Goal: Task Accomplishment & Management: Manage account settings

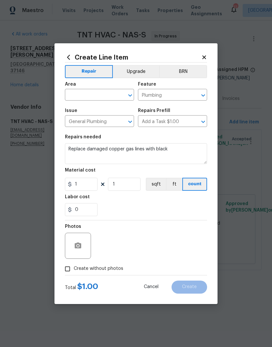
type textarea "Replace damaged copper gas lines with black"
click at [102, 91] on input "text" at bounding box center [90, 96] width 51 height 10
click at [99, 121] on li "Interior Overall" at bounding box center [99, 120] width 69 height 11
type input "Interior Overall"
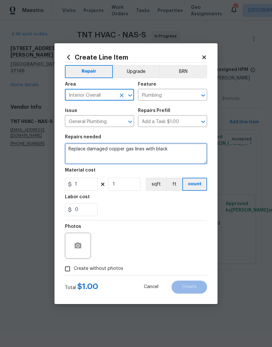
click at [178, 150] on textarea "Replace damaged copper gas lines with black" at bounding box center [136, 153] width 142 height 21
click at [168, 151] on textarea "Replace damaged copper gas lines with black pipes." at bounding box center [136, 153] width 142 height 21
click at [200, 152] on textarea "Replace damaged copper gas lines with black steel pipes." at bounding box center [136, 153] width 142 height 21
type textarea "Replace damaged copper gas lines with black steel pipes. Secure pipes to the ce…"
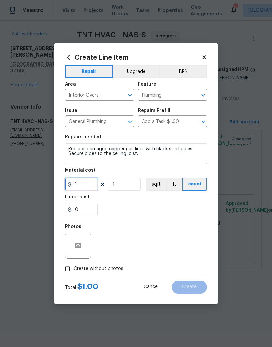
click at [86, 186] on input "1" at bounding box center [81, 184] width 33 height 13
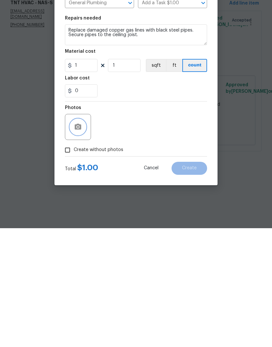
click at [82, 238] on button "button" at bounding box center [78, 246] width 16 height 16
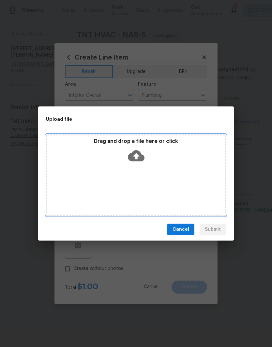
click at [162, 163] on div "Drag and drop a file here or click" at bounding box center [136, 152] width 178 height 28
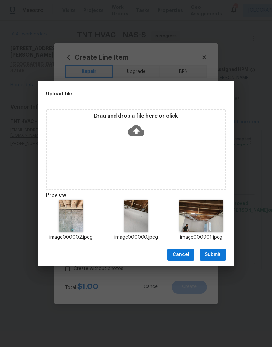
click at [218, 254] on span "Submit" at bounding box center [212, 255] width 16 height 8
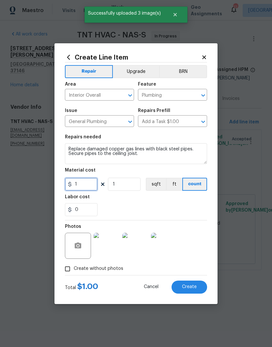
click at [88, 184] on input "1" at bounding box center [81, 184] width 33 height 13
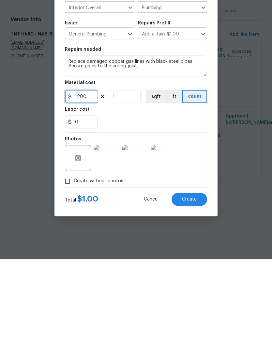
type input "1200"
click at [69, 143] on textarea "Replace damaged copper gas lines with black steel pipes. Secure pipes to the ce…" at bounding box center [136, 153] width 142 height 21
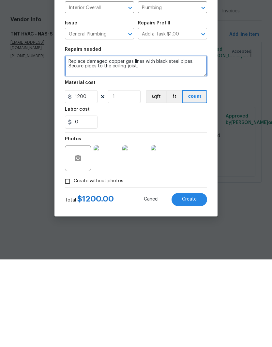
click at [200, 143] on textarea "Replace damaged copper gas lines with black steel pipes. Secure pipes to the ce…" at bounding box center [136, 153] width 142 height 21
click at [114, 143] on textarea "Replace damaged copper gas lines with black steel pipes. Run new pipes from air…" at bounding box center [136, 153] width 142 height 21
click at [118, 143] on textarea "Replace damaged copper gas lines with black steel pipes. Run new pipes from air…" at bounding box center [136, 153] width 142 height 21
click at [191, 143] on textarea "Replace damaged copper gas lines with black steel pipes. Run new pipes from air…" at bounding box center [136, 153] width 142 height 21
click at [176, 143] on textarea "Replace damaged copper gas lines with black steel pipes in preparation for prop…" at bounding box center [136, 153] width 142 height 21
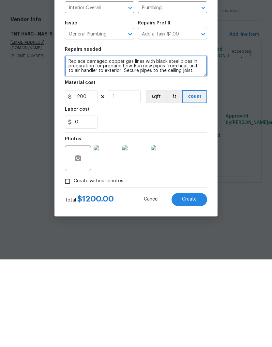
click at [98, 143] on textarea "Replace damaged copper gas lines with black steel pipes in preparation for prop…" at bounding box center [136, 153] width 142 height 21
click at [164, 143] on textarea "Replace damaged copper gas lines with black steel pipes in preparation for prop…" at bounding box center [136, 153] width 142 height 21
click at [178, 143] on textarea "Replace damaged copper gas lines with black steel pipes in preparation for prop…" at bounding box center [136, 153] width 142 height 21
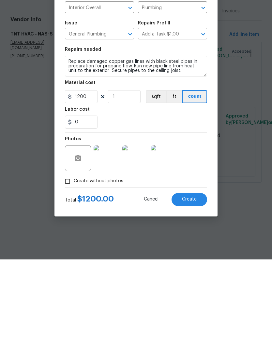
click at [148, 203] on div "0" at bounding box center [136, 209] width 142 height 13
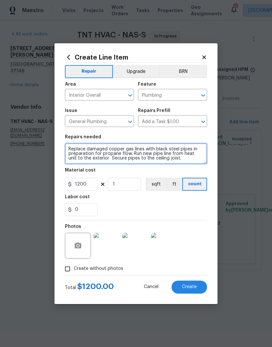
click at [99, 161] on textarea "Replace damaged copper gas lines with black steel pipes in preparation for prop…" at bounding box center [136, 153] width 142 height 21
click at [188, 160] on textarea "Replace damaged copper gas lines with black steel pipes in preparation for prop…" at bounding box center [136, 153] width 142 height 21
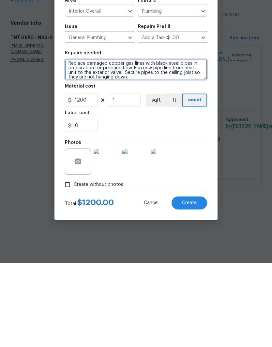
type textarea "Replace damaged copper gas lines with black steel pipes in preparation for prop…"
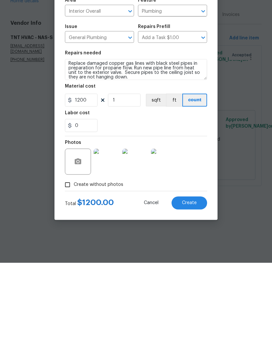
click at [113, 233] on img at bounding box center [106, 246] width 26 height 26
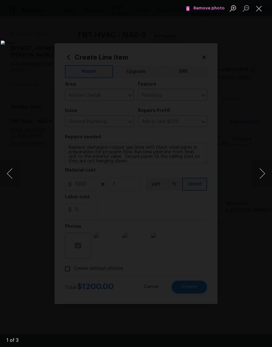
click at [264, 175] on button "Next image" at bounding box center [262, 174] width 20 height 26
click at [263, 175] on button "Next image" at bounding box center [262, 174] width 20 height 26
click at [263, 176] on button "Next image" at bounding box center [262, 174] width 20 height 26
click at [258, 9] on button "Close lightbox" at bounding box center [258, 8] width 13 height 11
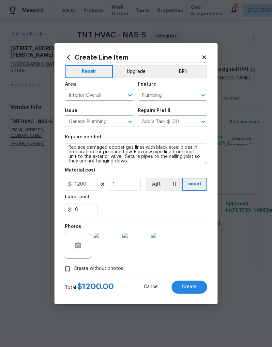
click at [194, 288] on span "Create" at bounding box center [189, 287] width 15 height 5
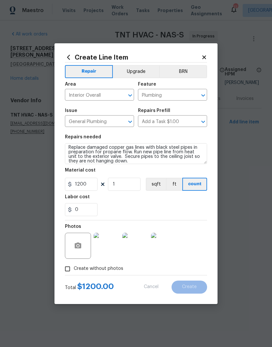
type input "0"
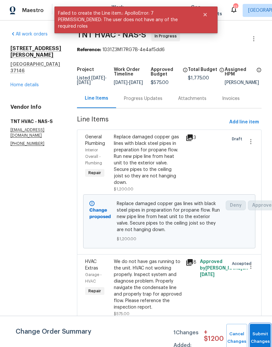
click at [257, 333] on button "Submit Changes" at bounding box center [259, 338] width 21 height 28
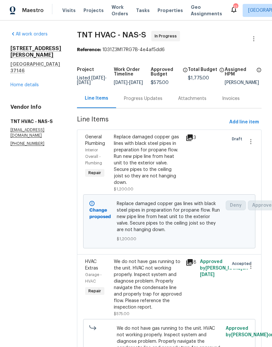
click at [34, 83] on link "Home details" at bounding box center [24, 85] width 28 height 5
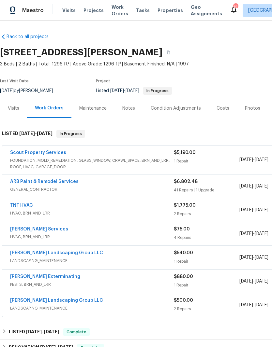
click at [132, 108] on div "Notes" at bounding box center [128, 108] width 13 height 7
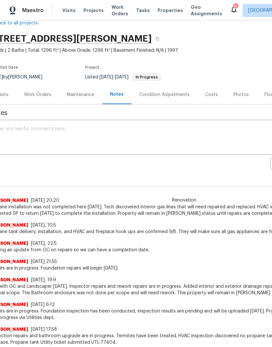
scroll to position [14, 12]
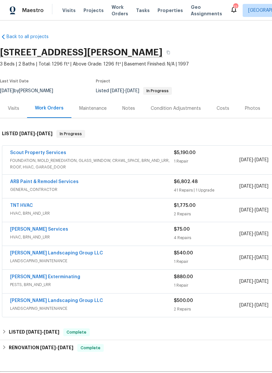
click at [21, 231] on link "[PERSON_NAME] Services" at bounding box center [39, 229] width 58 height 5
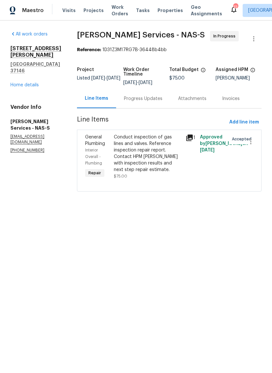
click at [146, 142] on div "Conduct inspection of gas lines and valves. Reference inspection repair report.…" at bounding box center [148, 153] width 68 height 39
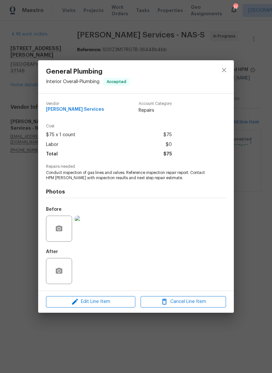
click at [93, 233] on img at bounding box center [88, 229] width 26 height 26
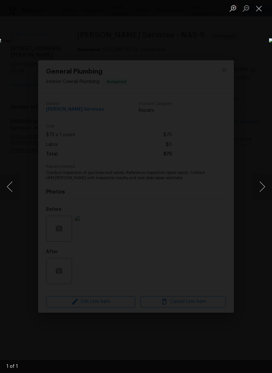
click at [259, 11] on button "Close lightbox" at bounding box center [258, 8] width 13 height 11
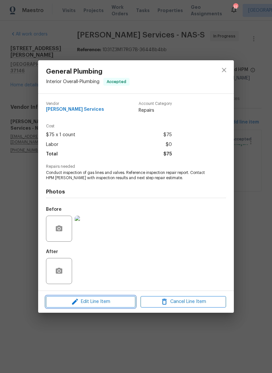
click at [116, 302] on span "Edit Line Item" at bounding box center [90, 302] width 85 height 8
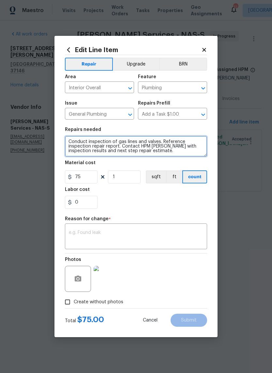
click at [68, 142] on textarea "Conduct inspection of gas lines and valves. Reference inspection repair report.…" at bounding box center [136, 146] width 142 height 21
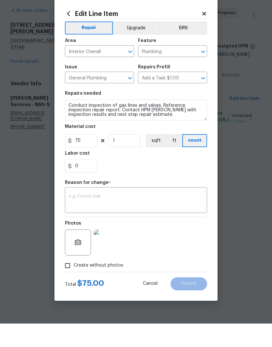
click at [206, 34] on icon at bounding box center [204, 37] width 6 height 6
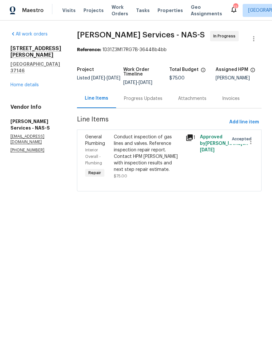
click at [154, 97] on div "Progress Updates" at bounding box center [143, 98] width 38 height 7
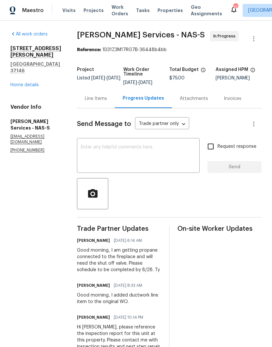
click at [144, 149] on textarea at bounding box center [138, 156] width 115 height 23
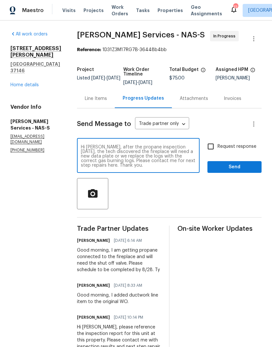
type textarea "Hi Tony, after the propane inspection today, the tech discovered the fireplace …"
click at [236, 164] on span "Send" at bounding box center [234, 167] width 44 height 8
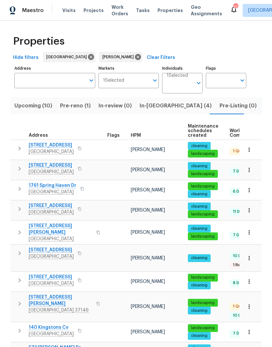
click at [147, 105] on span "In-reno (4)" at bounding box center [175, 105] width 72 height 9
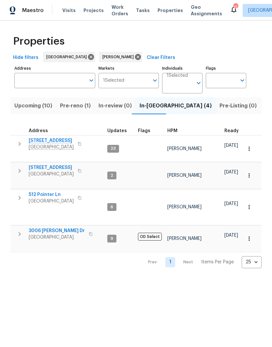
click at [192, 85] on input "Individuals" at bounding box center [179, 85] width 26 height 15
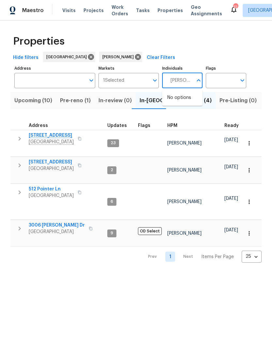
type input "Eric ovalle"
click at [176, 100] on input "checkbox" at bounding box center [174, 101] width 14 height 14
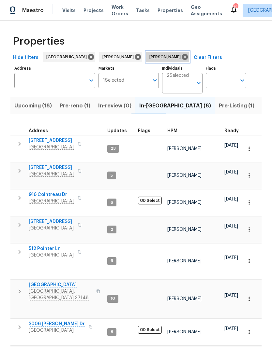
click at [182, 58] on icon at bounding box center [185, 57] width 6 height 6
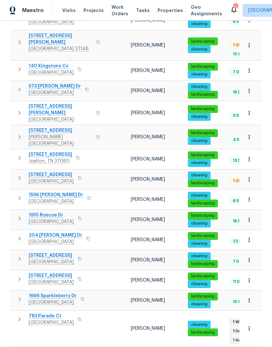
scroll to position [261, 0]
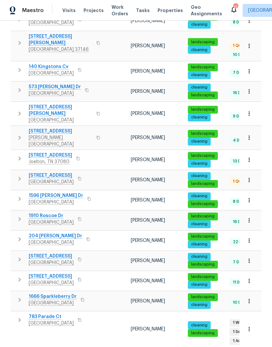
click at [52, 314] on span "783 Parade Ct" at bounding box center [51, 317] width 45 height 7
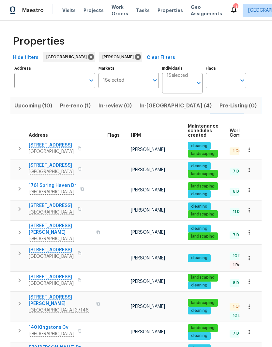
scroll to position [0, 0]
click at [134, 57] on icon at bounding box center [137, 56] width 7 height 7
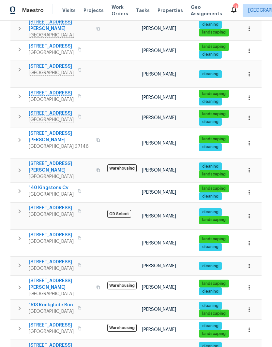
scroll to position [259, 0]
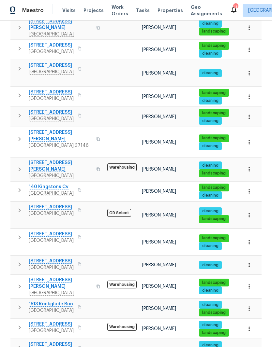
click at [63, 204] on span "6112 Gardendale Dr" at bounding box center [51, 207] width 45 height 7
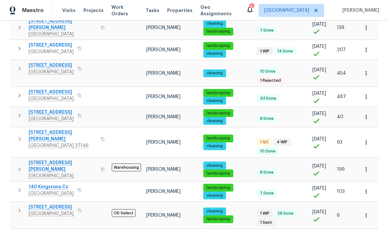
click at [55, 42] on span "2620 Taigans Ct" at bounding box center [51, 45] width 45 height 7
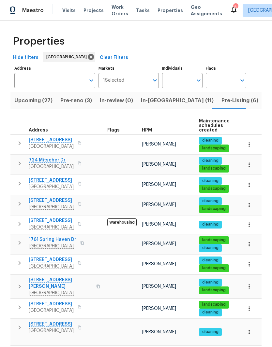
scroll to position [0, 0]
click at [186, 80] on input "Individuals" at bounding box center [177, 80] width 31 height 15
type input "Cynthia upshaw"
click at [177, 102] on input "checkbox" at bounding box center [174, 101] width 14 height 14
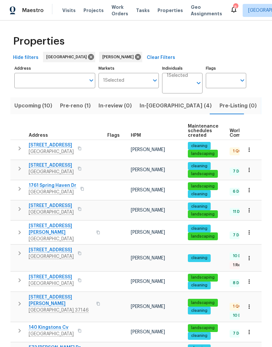
click at [52, 294] on span "108 Nancy Ave" at bounding box center [60, 300] width 63 height 13
click at [33, 107] on span "Upcoming (10)" at bounding box center [33, 105] width 38 height 9
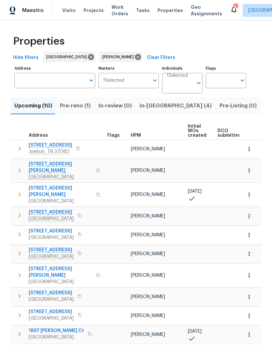
click at [56, 328] on span "1897 Sherman Ct" at bounding box center [56, 331] width 55 height 7
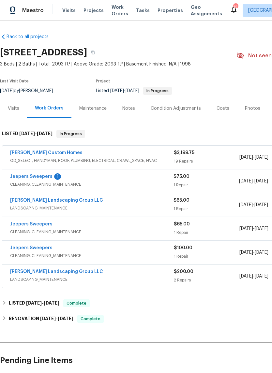
click at [51, 154] on link "Rappa Custom Homes" at bounding box center [46, 152] width 72 height 5
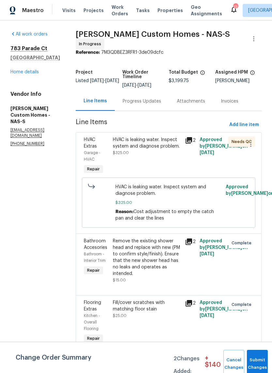
click at [169, 142] on div "HVAC is leaking water. Inspect system and diagnose problem." at bounding box center [147, 142] width 68 height 13
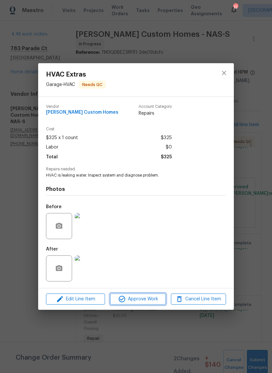
click at [147, 301] on span "Approve Work" at bounding box center [137, 299] width 51 height 8
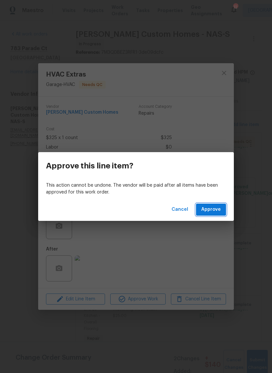
click at [214, 208] on span "Approve" at bounding box center [211, 209] width 20 height 8
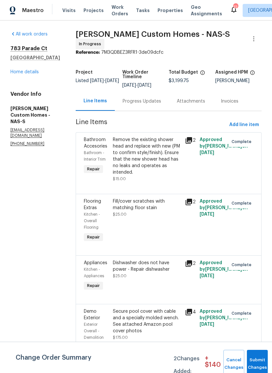
click at [29, 73] on link "Home details" at bounding box center [24, 72] width 28 height 5
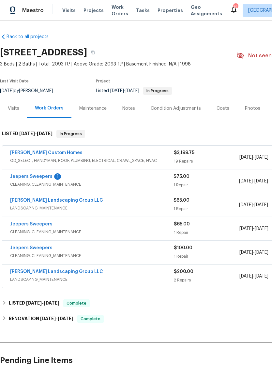
click at [43, 177] on link "Jeepers Sweepers" at bounding box center [31, 176] width 42 height 5
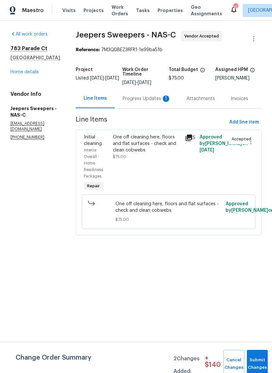
click at [145, 98] on div "Progress Updates 1" at bounding box center [146, 98] width 48 height 7
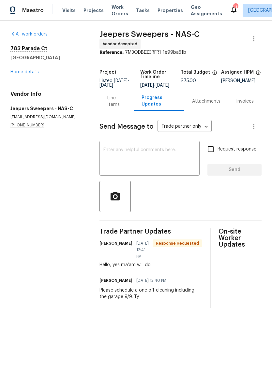
click at [26, 74] on link "Home details" at bounding box center [24, 72] width 28 height 5
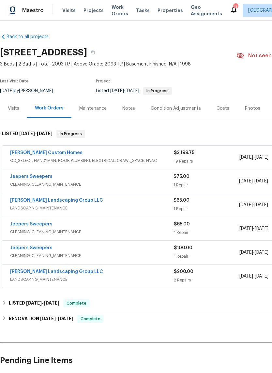
click at [131, 108] on div "Notes" at bounding box center [128, 108] width 13 height 7
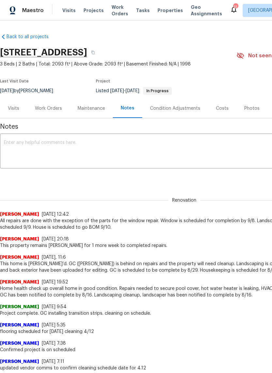
click at [119, 146] on textarea at bounding box center [184, 151] width 360 height 23
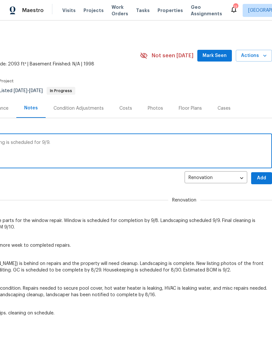
scroll to position [0, 96]
type textarea "Waiting on window parts and repair. Cleaning is scheduled for 9/9."
click at [260, 179] on span "Add" at bounding box center [261, 178] width 10 height 8
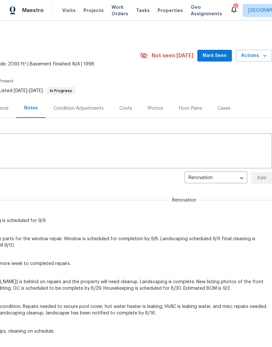
click at [222, 57] on span "Mark Seen" at bounding box center [214, 56] width 24 height 8
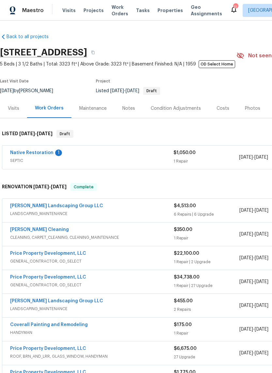
click at [36, 154] on link "Native Restoration" at bounding box center [31, 152] width 43 height 5
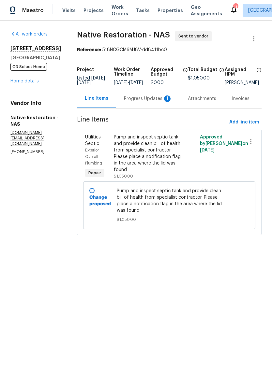
click at [142, 102] on div "Progress Updates 1" at bounding box center [148, 98] width 48 height 7
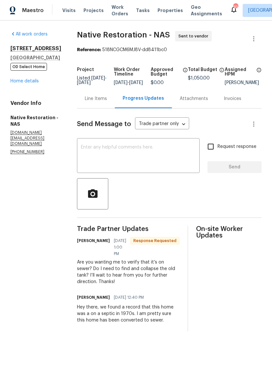
click at [33, 82] on link "Home details" at bounding box center [24, 81] width 28 height 5
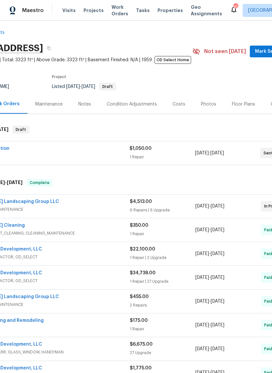
scroll to position [4, 44]
click at [260, 51] on span "Mark Seen" at bounding box center [267, 52] width 24 height 8
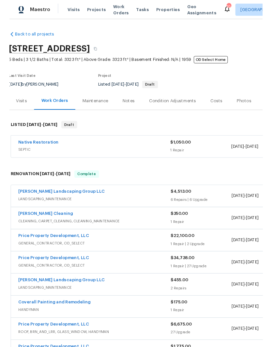
scroll to position [0, 0]
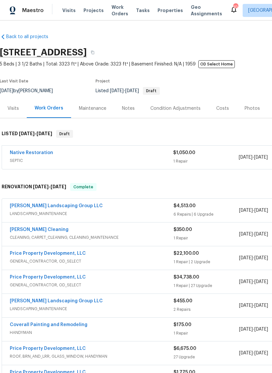
click at [64, 205] on link "[PERSON_NAME] Landscaping Group LLC" at bounding box center [56, 206] width 93 height 5
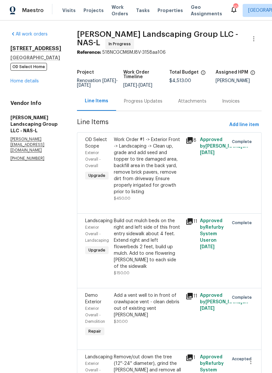
click at [162, 105] on div "Progress Updates" at bounding box center [143, 101] width 38 height 7
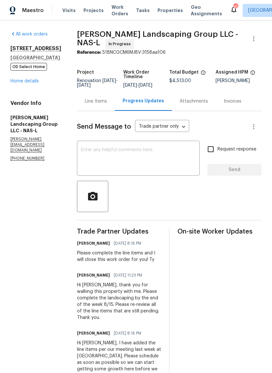
click at [141, 158] on textarea at bounding box center [138, 158] width 115 height 23
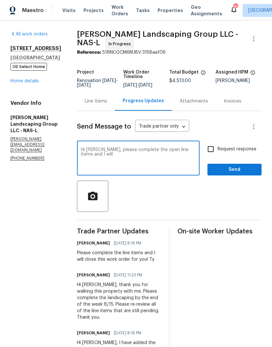
click at [150, 152] on textarea "Hi Alex, please complete the open line items and I will" at bounding box center [138, 158] width 115 height 23
click at [122, 158] on textarea "Hi Alex, please complete the open line items and I will" at bounding box center [138, 158] width 115 height 23
type textarea "Hi Alex, please complete the open line items and I will close this out. Txs!"
click at [237, 173] on span "Send" at bounding box center [234, 170] width 44 height 8
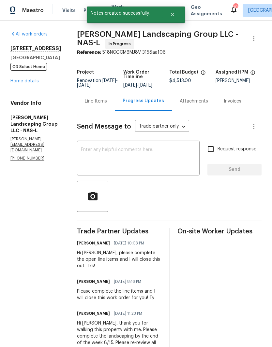
click at [35, 80] on link "Home details" at bounding box center [24, 81] width 28 height 5
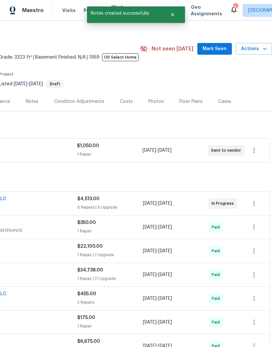
scroll to position [7, 96]
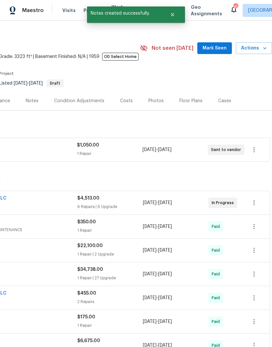
click at [220, 47] on span "Mark Seen" at bounding box center [214, 48] width 24 height 8
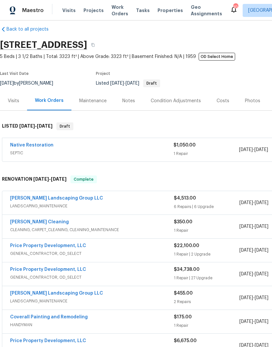
scroll to position [7, 0]
click at [132, 100] on div "Notes" at bounding box center [128, 101] width 13 height 7
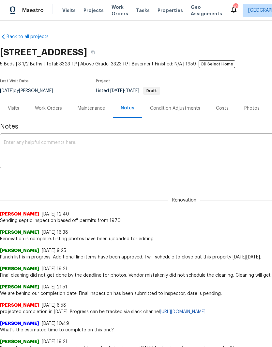
click at [95, 143] on textarea at bounding box center [184, 151] width 360 height 23
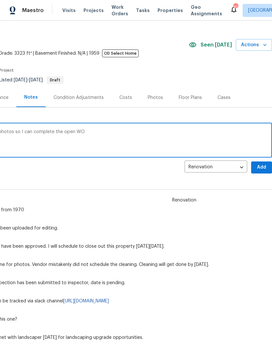
scroll to position [11, 96]
type textarea "Contacted landscaping vendor to upload photos so I can complete the open WO"
click at [261, 166] on span "Add" at bounding box center [261, 167] width 10 height 8
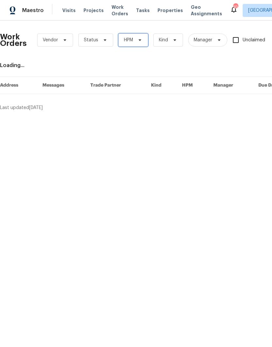
click at [138, 39] on icon at bounding box center [139, 39] width 5 height 5
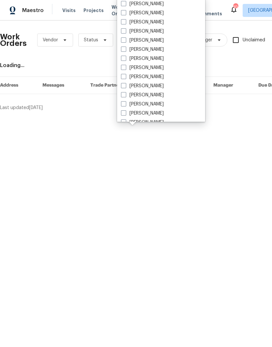
click at [152, 76] on label "[PERSON_NAME]" at bounding box center [142, 77] width 43 height 7
click at [125, 76] on input "[PERSON_NAME]" at bounding box center [123, 76] width 4 height 4
checkbox input "true"
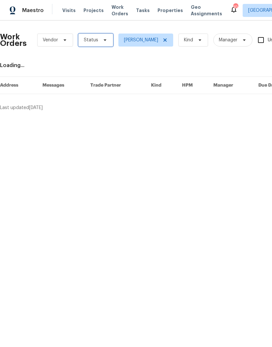
click at [102, 40] on icon at bounding box center [104, 39] width 5 height 5
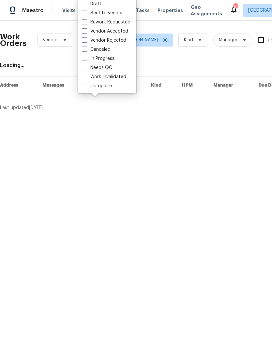
click at [110, 67] on label "Needs QC" at bounding box center [97, 67] width 30 height 7
click at [86, 67] on input "Needs QC" at bounding box center [84, 66] width 4 height 4
checkbox input "true"
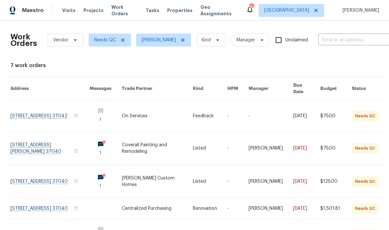
click at [27, 141] on link at bounding box center [49, 148] width 79 height 33
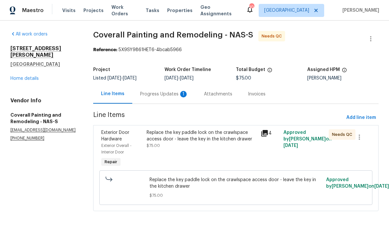
click at [180, 93] on div "Progress Updates 1" at bounding box center [164, 94] width 48 height 7
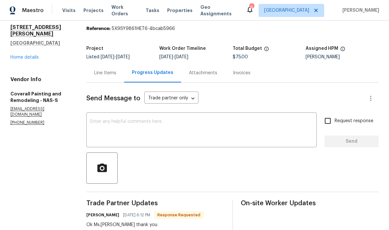
scroll to position [21, 0]
click at [116, 73] on div "Line Items" at bounding box center [105, 72] width 22 height 7
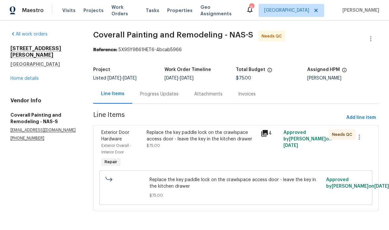
click at [202, 134] on div "Replace the key paddle lock on the crawlspace access door - leave the key in th…" at bounding box center [202, 135] width 110 height 13
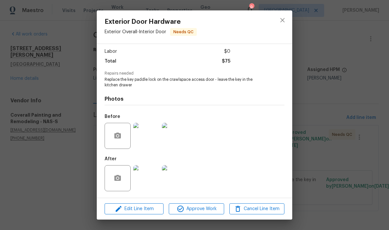
scroll to position [44, 0]
click at [151, 180] on img at bounding box center [146, 178] width 26 height 26
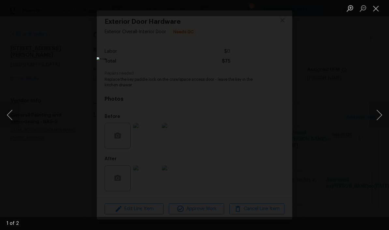
click at [271, 118] on button "Next image" at bounding box center [379, 115] width 20 height 26
click at [271, 12] on button "Close lightbox" at bounding box center [375, 8] width 13 height 11
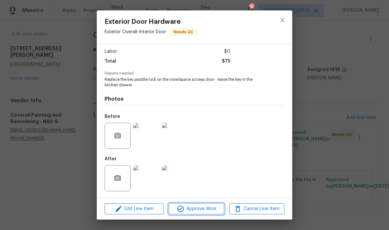
click at [211, 209] on span "Approve Work" at bounding box center [196, 209] width 51 height 8
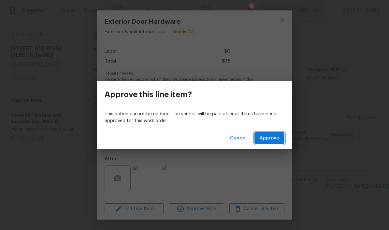
click at [271, 140] on span "Approve" at bounding box center [270, 138] width 20 height 8
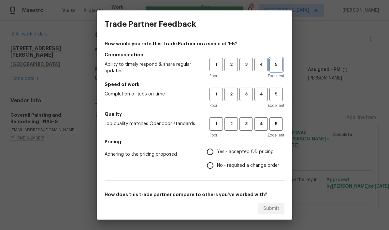
click at [271, 68] on span "5" at bounding box center [276, 64] width 12 height 7
click at [271, 94] on span "5" at bounding box center [276, 94] width 12 height 7
click at [271, 124] on span "5" at bounding box center [276, 123] width 12 height 7
click at [214, 152] on input "Yes - accepted OD pricing" at bounding box center [210, 152] width 14 height 14
radio input "true"
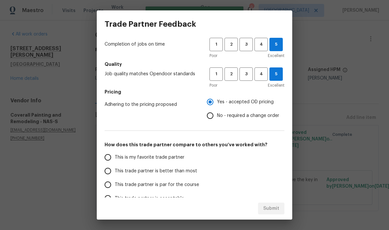
scroll to position [50, 0]
click at [111, 158] on input "This is my favorite trade partner" at bounding box center [108, 157] width 14 height 14
click at [271, 210] on span "Submit" at bounding box center [271, 208] width 16 height 8
radio input "true"
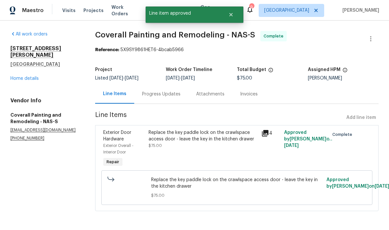
radio input "false"
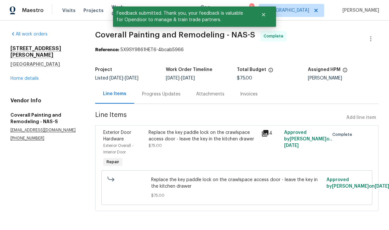
click at [29, 76] on link "Home details" at bounding box center [24, 78] width 28 height 5
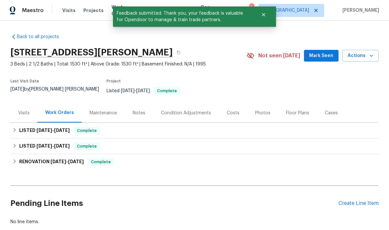
click at [271, 59] on span "Mark Seen" at bounding box center [321, 56] width 24 height 8
click at [142, 110] on div "Notes" at bounding box center [139, 113] width 13 height 7
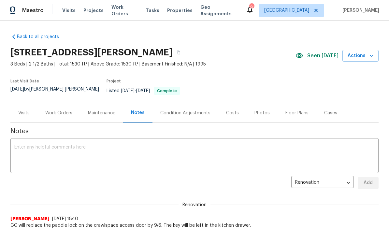
click at [119, 145] on textarea at bounding box center [194, 156] width 360 height 23
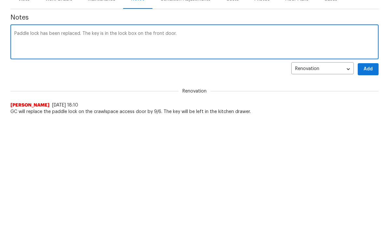
type textarea "Paddle lock has been replaced. The key is in the lock box on the front door."
click at [271, 179] on span "Add" at bounding box center [368, 183] width 10 height 8
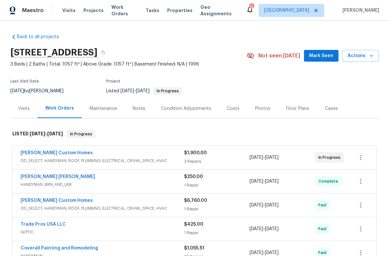
click at [129, 12] on span "Work Orders" at bounding box center [124, 10] width 26 height 13
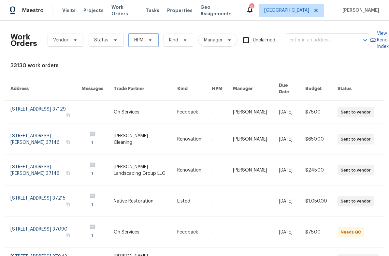
click at [149, 40] on icon at bounding box center [150, 40] width 3 height 2
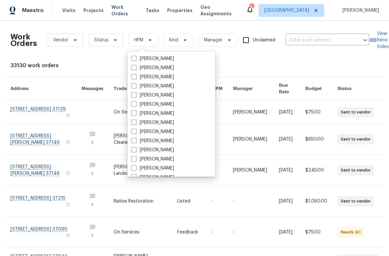
click at [168, 132] on label "[PERSON_NAME]" at bounding box center [152, 131] width 43 height 7
click at [135, 132] on input "[PERSON_NAME]" at bounding box center [133, 130] width 4 height 4
checkbox input "true"
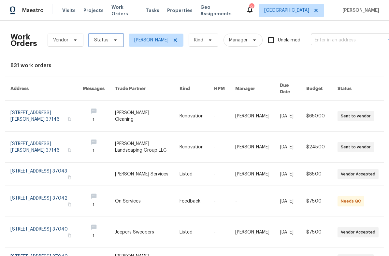
click at [113, 40] on icon at bounding box center [115, 39] width 5 height 5
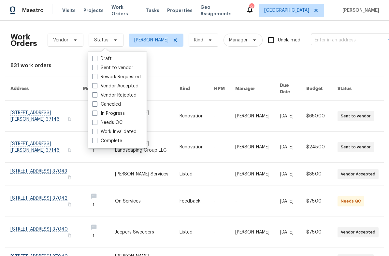
click at [119, 122] on label "Needs QC" at bounding box center [107, 122] width 30 height 7
click at [96, 122] on input "Needs QC" at bounding box center [94, 121] width 4 height 4
checkbox input "true"
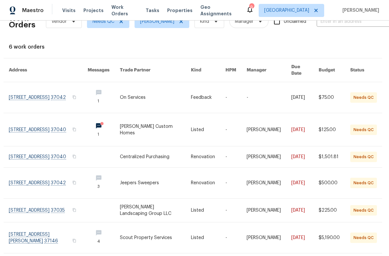
scroll to position [18, 2]
click at [63, 123] on link at bounding box center [48, 129] width 79 height 33
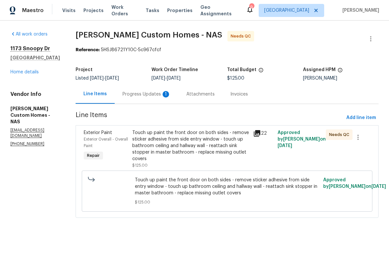
click at [162, 91] on div "Progress Updates 1" at bounding box center [146, 94] width 48 height 7
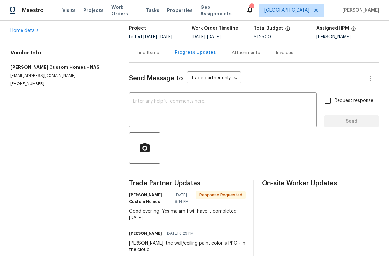
scroll to position [38, 0]
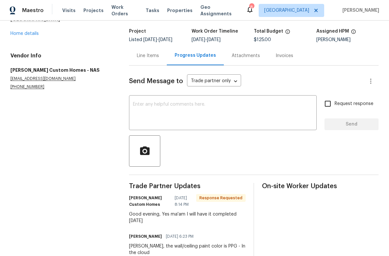
click at [153, 55] on div "Line Items" at bounding box center [148, 55] width 22 height 7
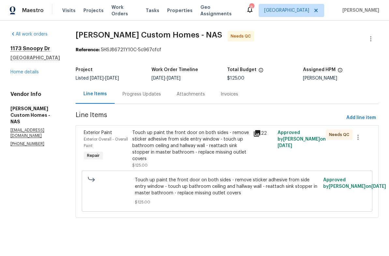
click at [222, 133] on div "Touch up paint the front door on both sides - remove sticker adhesive from side…" at bounding box center [190, 145] width 117 height 33
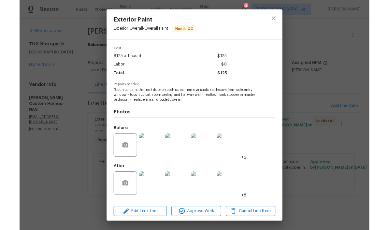
scroll to position [24, 0]
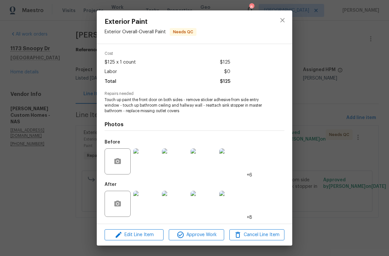
click at [150, 205] on img at bounding box center [146, 203] width 26 height 26
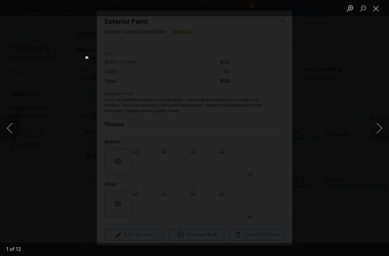
click at [376, 128] on button "Next image" at bounding box center [379, 128] width 20 height 26
click at [379, 128] on button "Next image" at bounding box center [379, 128] width 20 height 26
click at [379, 127] on button "Next image" at bounding box center [379, 128] width 20 height 26
click at [379, 125] on button "Next image" at bounding box center [379, 128] width 20 height 26
click at [380, 126] on button "Next image" at bounding box center [379, 128] width 20 height 26
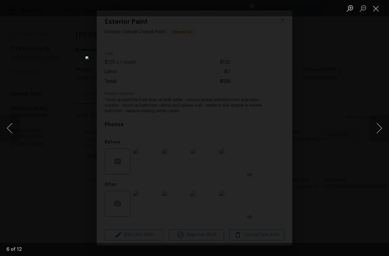
click at [379, 126] on button "Next image" at bounding box center [379, 128] width 20 height 26
click at [379, 125] on button "Next image" at bounding box center [379, 128] width 20 height 26
click at [380, 124] on button "Next image" at bounding box center [379, 128] width 20 height 26
click at [380, 125] on button "Next image" at bounding box center [379, 128] width 20 height 26
click at [379, 123] on button "Next image" at bounding box center [379, 128] width 20 height 26
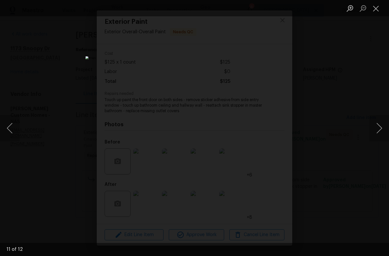
click at [380, 123] on button "Next image" at bounding box center [379, 128] width 20 height 26
click at [379, 122] on button "Next image" at bounding box center [379, 128] width 20 height 26
click at [376, 9] on button "Close lightbox" at bounding box center [375, 8] width 13 height 11
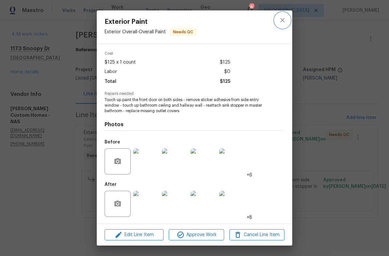
click at [284, 23] on icon "close" at bounding box center [282, 20] width 8 height 8
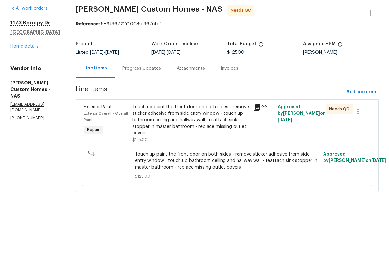
click at [161, 91] on div "Progress Updates" at bounding box center [141, 94] width 38 height 7
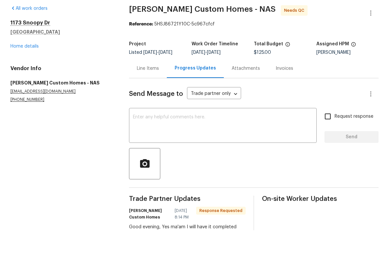
click at [191, 140] on textarea at bounding box center [223, 151] width 180 height 23
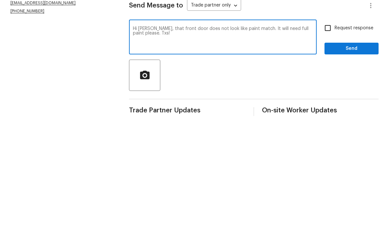
type textarea "Hi Kohl, that front door does not look like paint match. It will need full pain…"
click at [347, 159] on span "Send" at bounding box center [352, 163] width 44 height 8
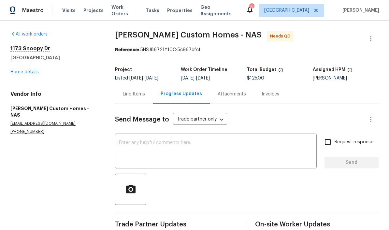
click at [129, 11] on span "Work Orders" at bounding box center [124, 10] width 26 height 13
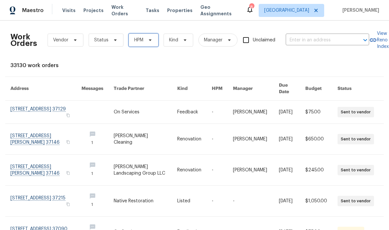
click at [152, 38] on span "HPM" at bounding box center [144, 40] width 30 height 13
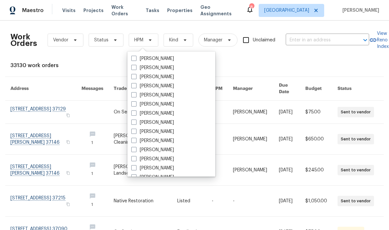
click at [173, 131] on label "[PERSON_NAME]" at bounding box center [152, 131] width 43 height 7
click at [135, 131] on input "[PERSON_NAME]" at bounding box center [133, 130] width 4 height 4
checkbox input "true"
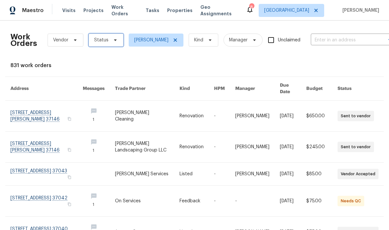
click at [113, 41] on icon at bounding box center [115, 39] width 5 height 5
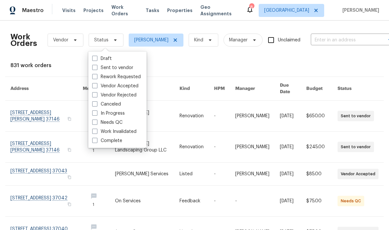
click at [121, 121] on label "Needs QC" at bounding box center [107, 122] width 30 height 7
click at [96, 121] on input "Needs QC" at bounding box center [94, 121] width 4 height 4
checkbox input "true"
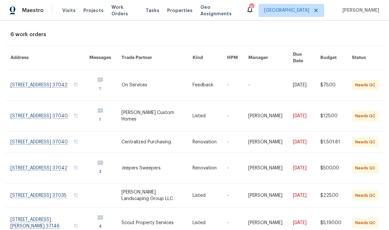
scroll to position [27, 0]
click at [32, 184] on link at bounding box center [49, 195] width 79 height 23
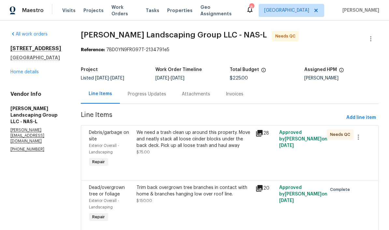
click at [166, 94] on div "Progress Updates" at bounding box center [147, 94] width 38 height 7
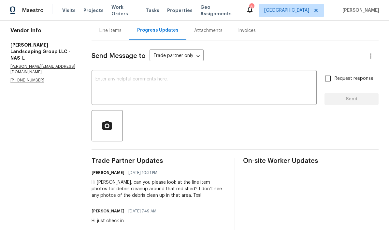
scroll to position [77, 0]
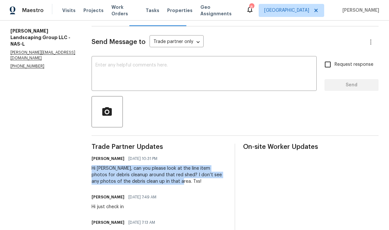
copy div "Hi Juan, can you please look at the line item photos for debris cleanup around …"
click at [119, 65] on textarea at bounding box center [203, 74] width 217 height 23
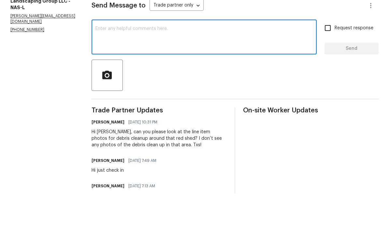
click at [113, 63] on textarea at bounding box center [203, 74] width 217 height 23
click at [108, 63] on textarea at bounding box center [203, 74] width 217 height 23
paste textarea "Hi Juan, can you please look at the line item photos for debris cleanup around …"
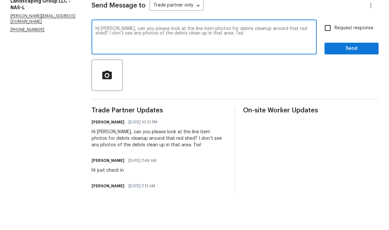
type textarea "Hi Juan, can you please look at the line item photos for debris cleanup around …"
click at [328, 58] on input "Request response" at bounding box center [328, 65] width 14 height 14
checkbox input "true"
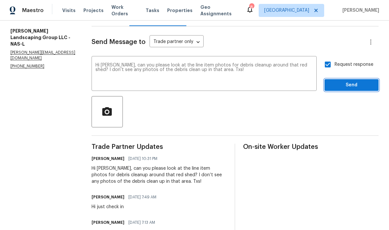
click at [356, 81] on span "Send" at bounding box center [352, 85] width 44 height 8
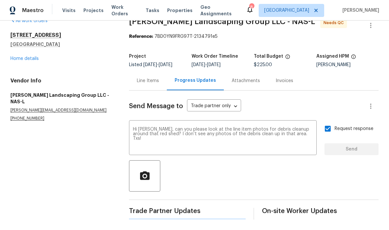
scroll to position [0, 0]
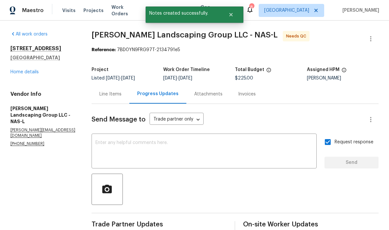
click at [35, 70] on link "Home details" at bounding box center [24, 72] width 28 height 5
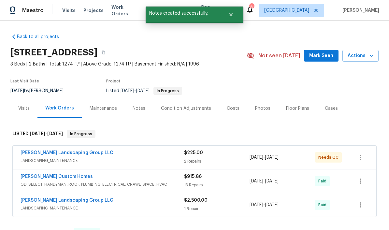
click at [325, 54] on span "Mark Seen" at bounding box center [321, 56] width 24 height 8
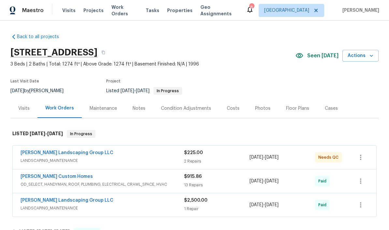
click at [131, 10] on span "Work Orders" at bounding box center [124, 10] width 26 height 13
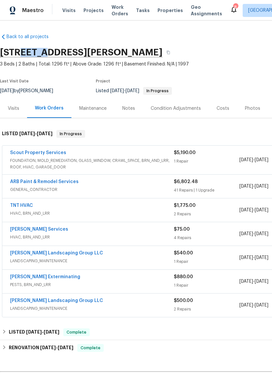
click at [205, 59] on div "108 Nancy Ave, Pleasant View, TN 37146" at bounding box center [142, 52] width 285 height 17
click at [69, 9] on span "Visits" at bounding box center [68, 10] width 13 height 7
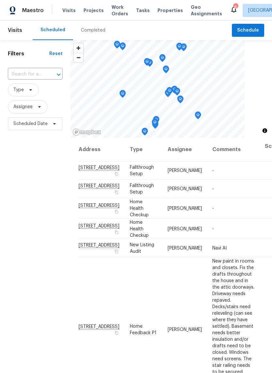
click at [35, 71] on input "text" at bounding box center [26, 74] width 36 height 10
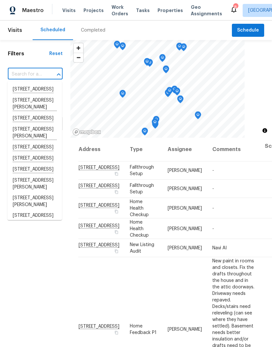
click at [33, 70] on input "text" at bounding box center [26, 74] width 36 height 10
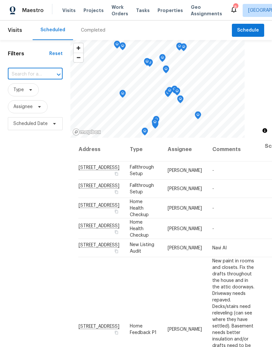
paste input "108 Nancy Ave, Pleasant View, TN 37146"
type input "108 Nancy Ave, Pleasant View, TN 37146"
click at [35, 92] on li "108 Nancy Ave, Pleasant View, TN 37146" at bounding box center [34, 93] width 54 height 18
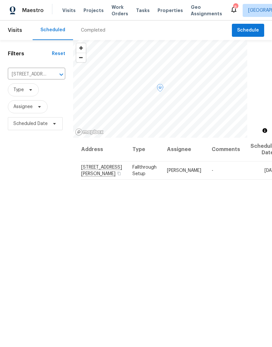
click at [0, 0] on icon at bounding box center [0, 0] width 0 height 0
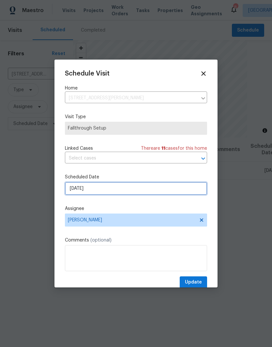
click at [121, 190] on input "9/9/2025" at bounding box center [136, 188] width 142 height 13
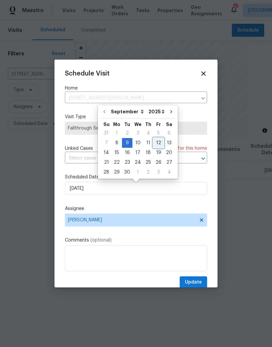
click at [157, 143] on div "12" at bounding box center [158, 142] width 10 height 9
type input "9/12/2025"
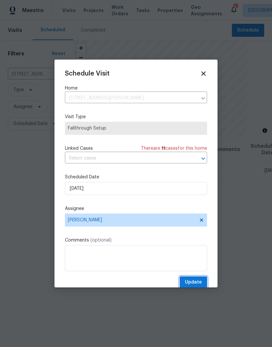
click at [194, 281] on span "Update" at bounding box center [193, 282] width 17 height 8
